Goal: Information Seeking & Learning: Learn about a topic

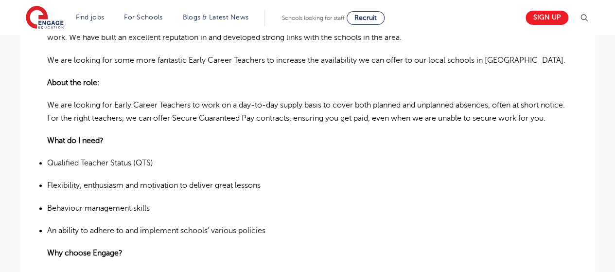
scroll to position [320, 0]
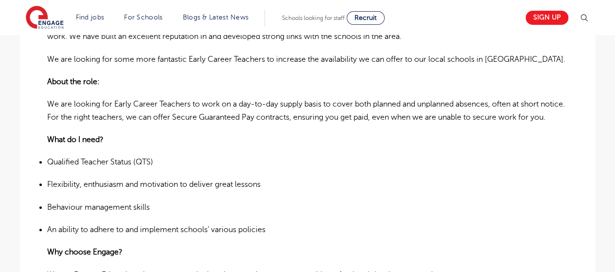
click at [510, 76] on p "About the role:" at bounding box center [307, 81] width 521 height 13
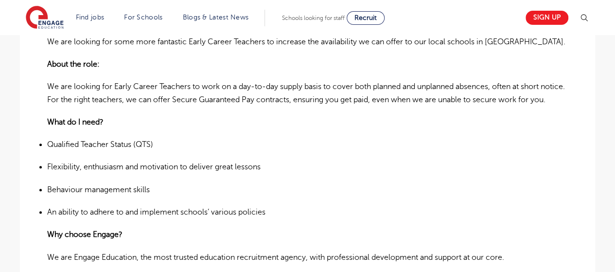
scroll to position [339, 0]
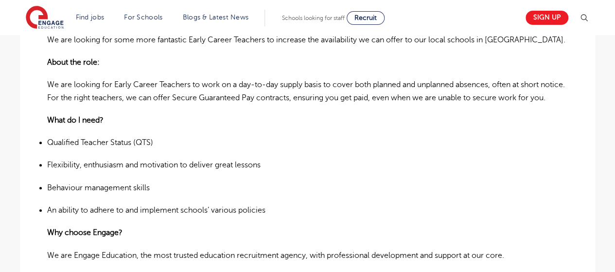
click at [504, 104] on p "We are looking for Early Career Teachers to work on a day-to-day supply basis t…" at bounding box center [307, 91] width 521 height 26
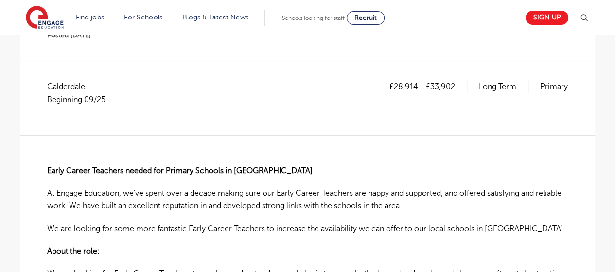
scroll to position [0, 0]
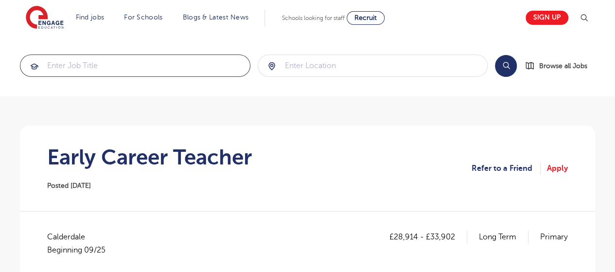
click at [125, 70] on input "search" at bounding box center [135, 65] width 230 height 21
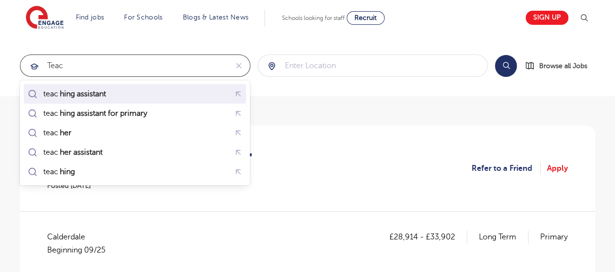
click at [120, 95] on div "teac hing assistant" at bounding box center [135, 94] width 219 height 15
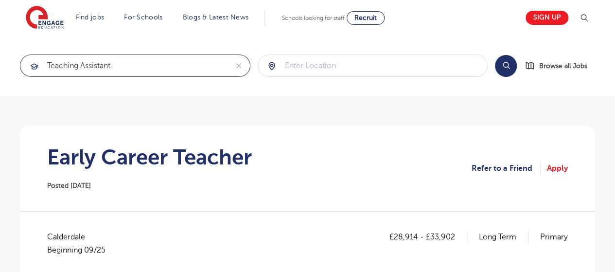
type input "teaching assistant"
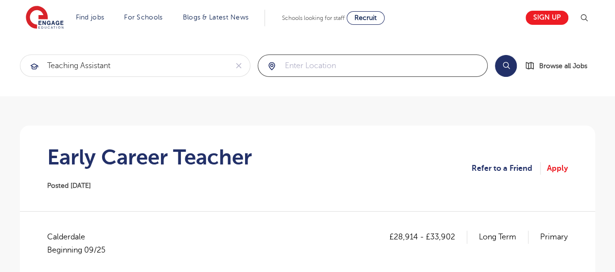
click at [316, 71] on input "search" at bounding box center [373, 65] width 230 height 21
click button "Submit" at bounding box center [0, 0] width 0 height 0
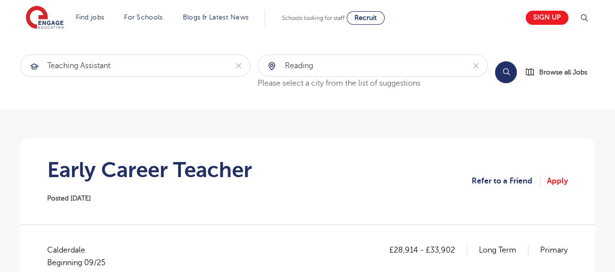
click at [508, 72] on button "Search" at bounding box center [506, 72] width 22 height 22
click at [433, 68] on input "reading" at bounding box center [361, 65] width 207 height 21
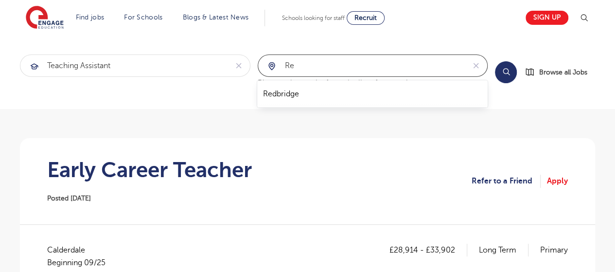
type input "r"
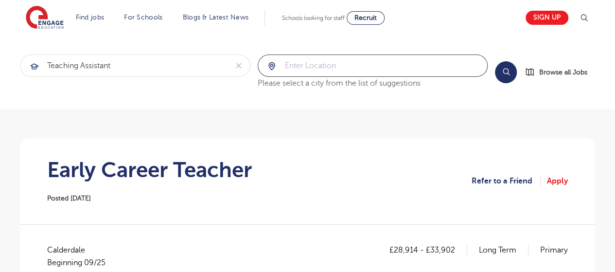
type input "r"
click at [270, 66] on div at bounding box center [373, 65] width 230 height 21
click at [375, 62] on input "search" at bounding box center [373, 65] width 230 height 21
click at [511, 70] on button "Search" at bounding box center [506, 72] width 22 height 22
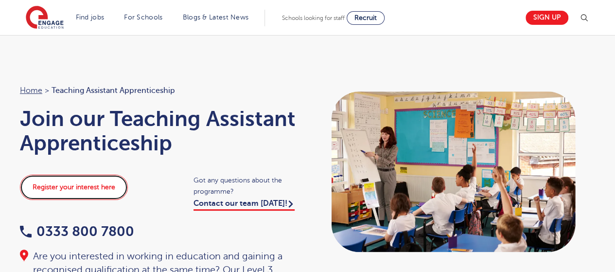
click at [112, 184] on link "Register your interest here" at bounding box center [74, 187] width 108 height 25
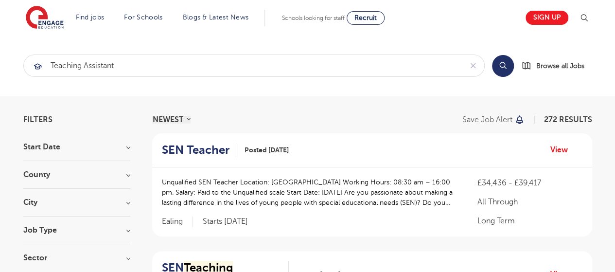
click at [369, 134] on div "SEN Teacher Posted 19/09/25 View" at bounding box center [372, 150] width 440 height 34
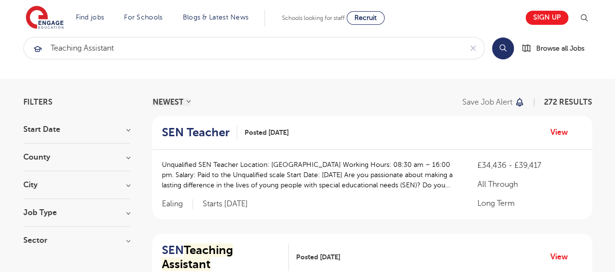
scroll to position [19, 0]
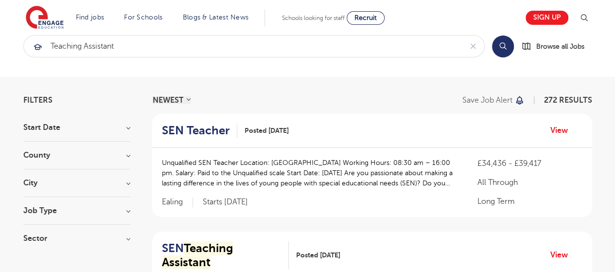
click at [110, 152] on h3 "County" at bounding box center [76, 155] width 107 height 8
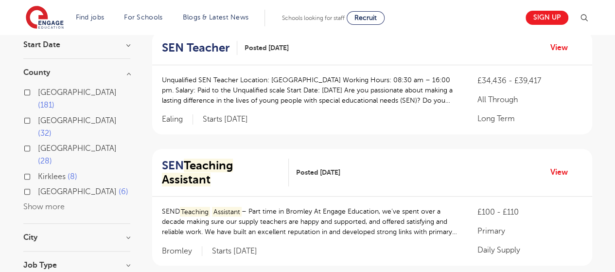
scroll to position [117, 0]
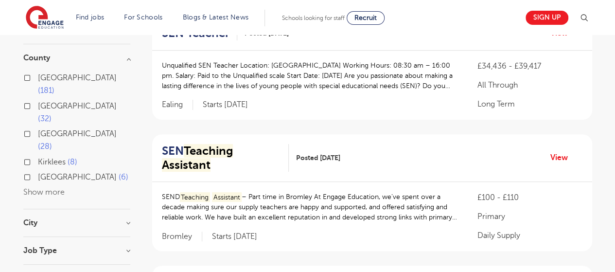
click at [45, 188] on button "Show more" at bounding box center [43, 192] width 41 height 9
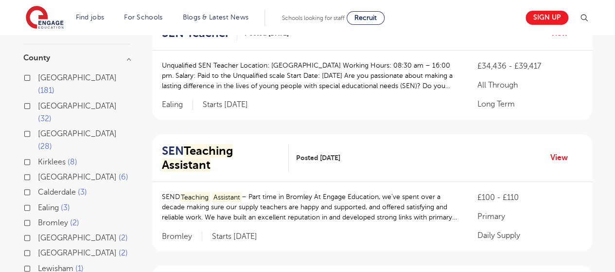
click at [125, 56] on h3 "County" at bounding box center [76, 58] width 107 height 8
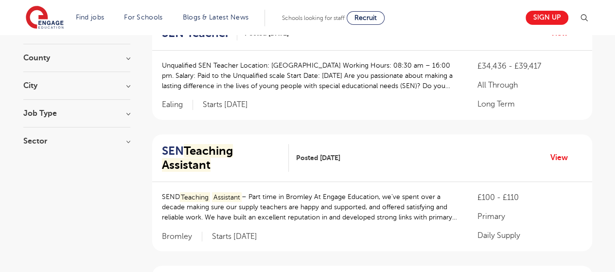
click at [125, 90] on div "City Leeds 28 Hounslow 22 Wandsworth 12 Barnet 11 Bexley 11 Show more" at bounding box center [76, 91] width 107 height 18
click at [129, 85] on h3 "City" at bounding box center [76, 86] width 107 height 8
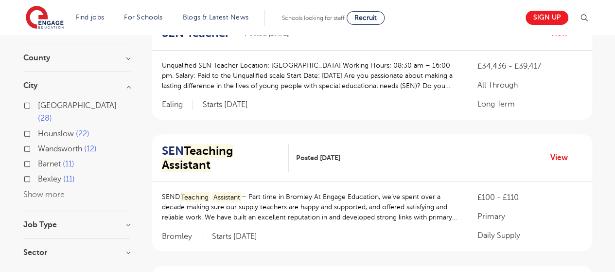
click at [50, 187] on div "Leeds 28 Hounslow 22 Wandsworth 12 Barnet 11 Bexley 11 Show more" at bounding box center [76, 150] width 107 height 102
click at [51, 190] on button "Show more" at bounding box center [43, 194] width 41 height 9
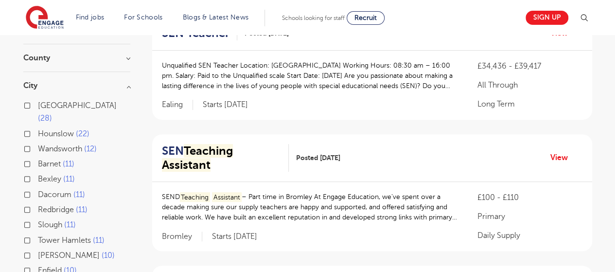
click at [53, 220] on span "Slough" at bounding box center [50, 224] width 24 height 9
click at [44, 220] on input "Slough 11" at bounding box center [41, 223] width 6 height 6
checkbox input "true"
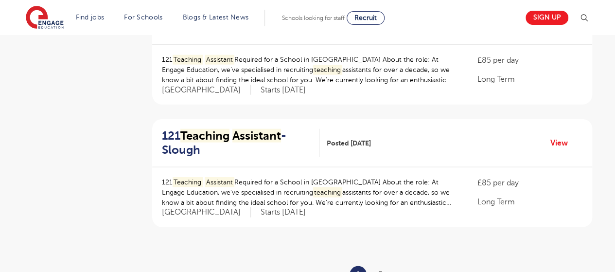
scroll to position [1158, 0]
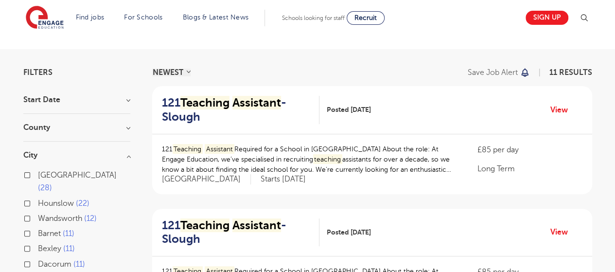
scroll to position [50, 0]
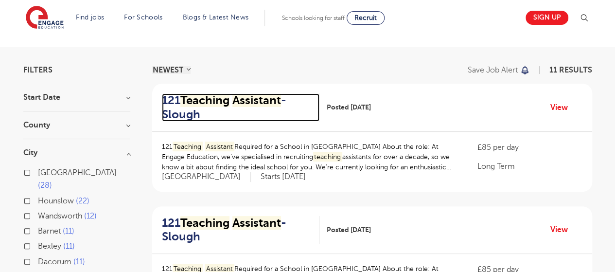
click at [226, 106] on mark "Teaching" at bounding box center [204, 100] width 49 height 14
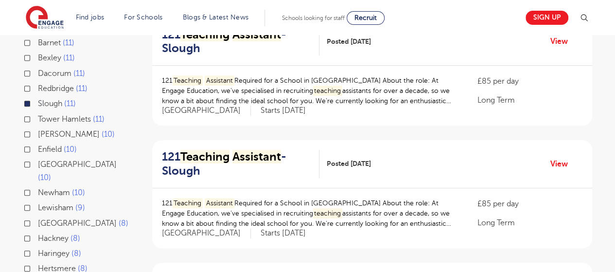
scroll to position [476, 0]
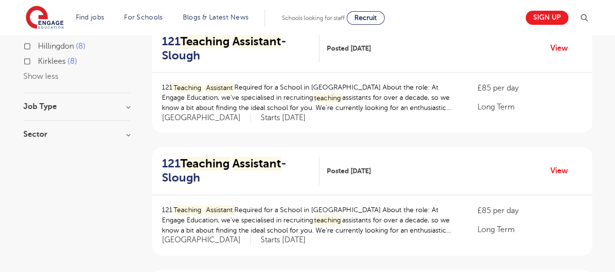
drag, startPoint x: 121, startPoint y: 71, endPoint x: 124, endPoint y: 77, distance: 7.2
click at [124, 103] on h3 "Job Type" at bounding box center [76, 107] width 107 height 8
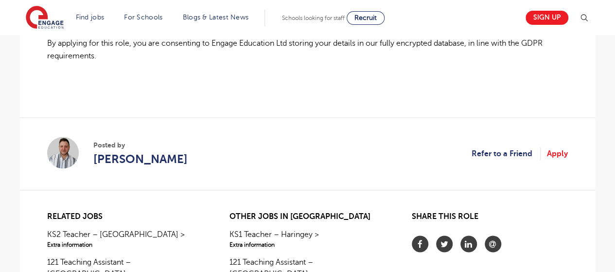
scroll to position [817, 0]
